Goal: Find specific page/section: Find specific page/section

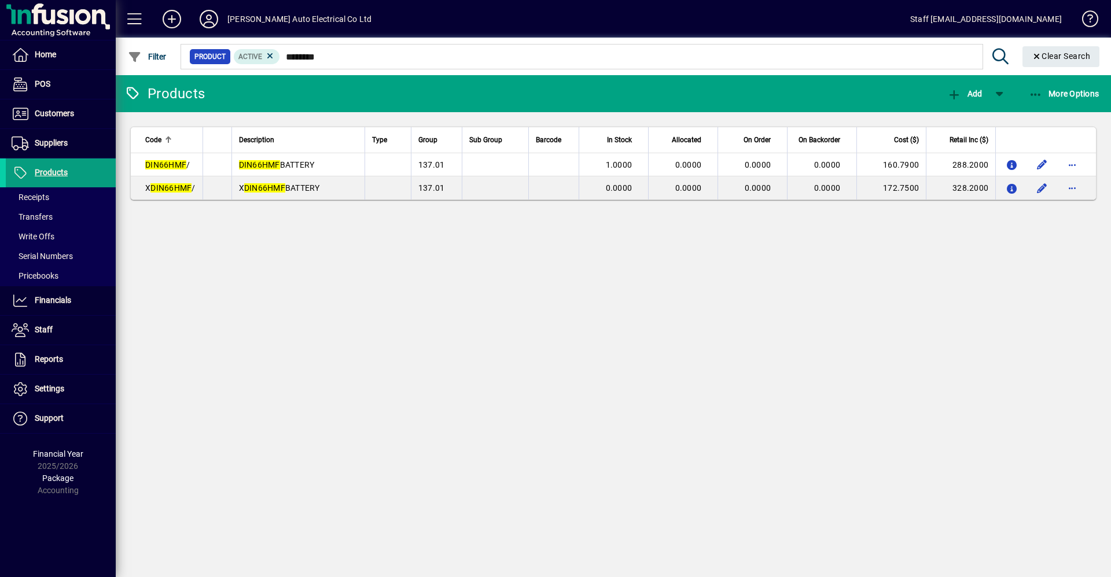
type input "********"
click at [56, 119] on span "Customers" at bounding box center [40, 114] width 68 height 14
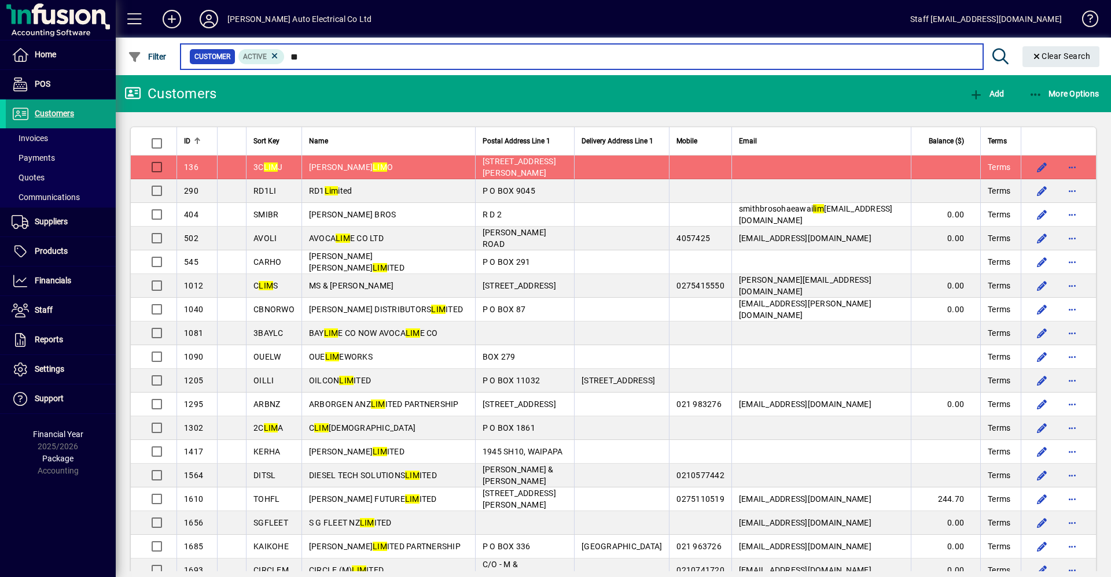
type input "*"
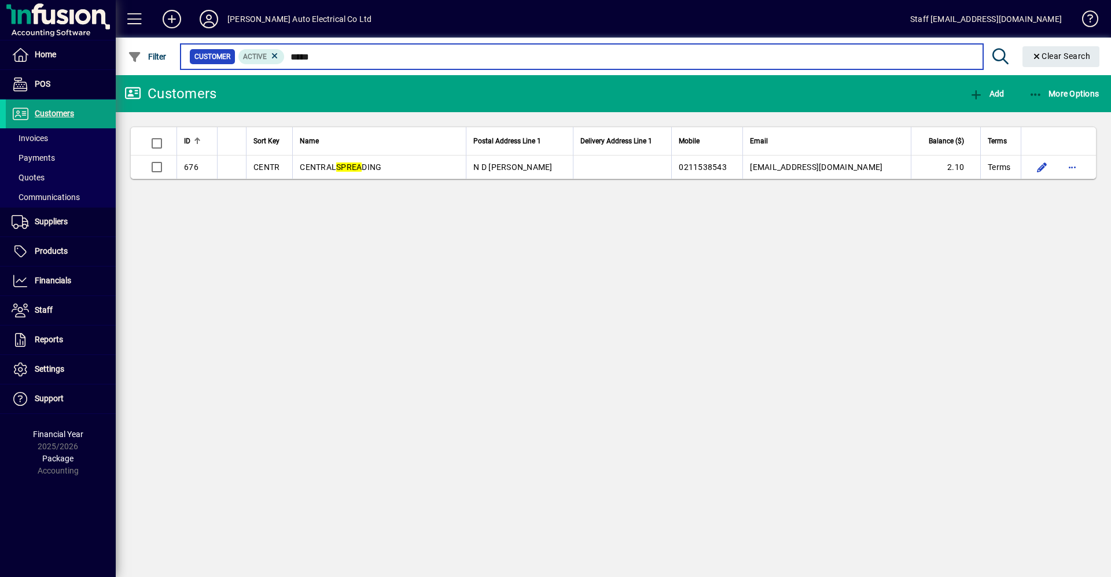
type input "*****"
